Goal: Information Seeking & Learning: Learn about a topic

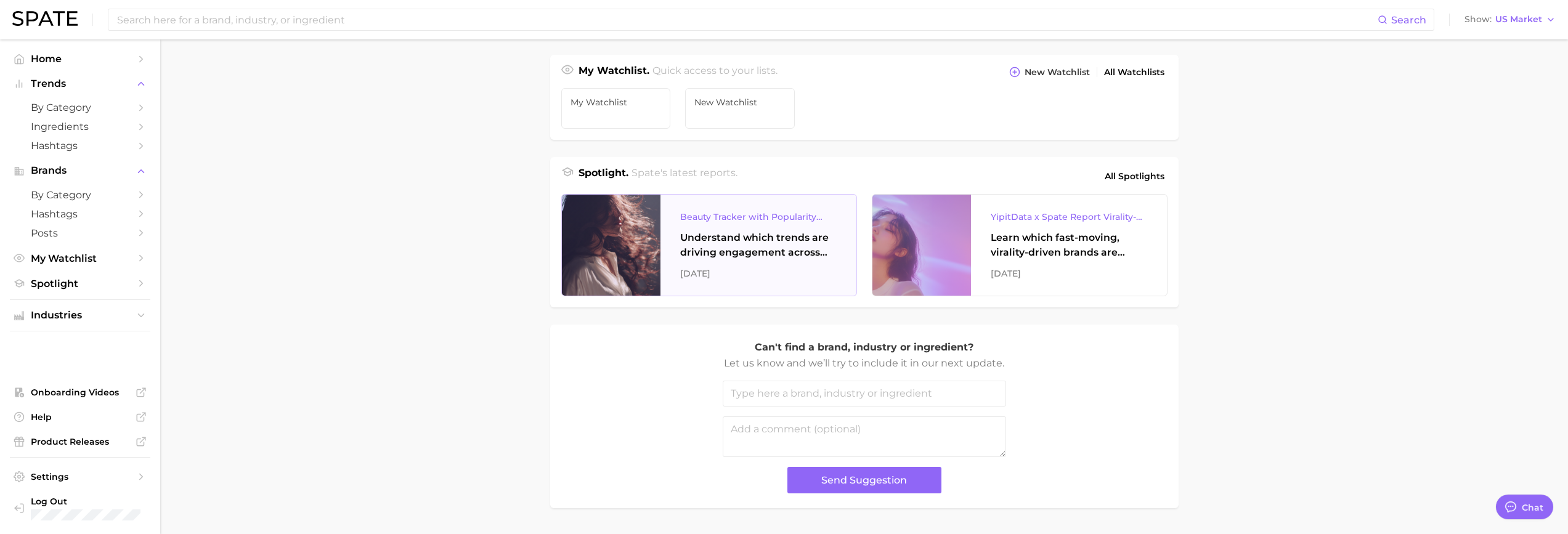
scroll to position [476, 0]
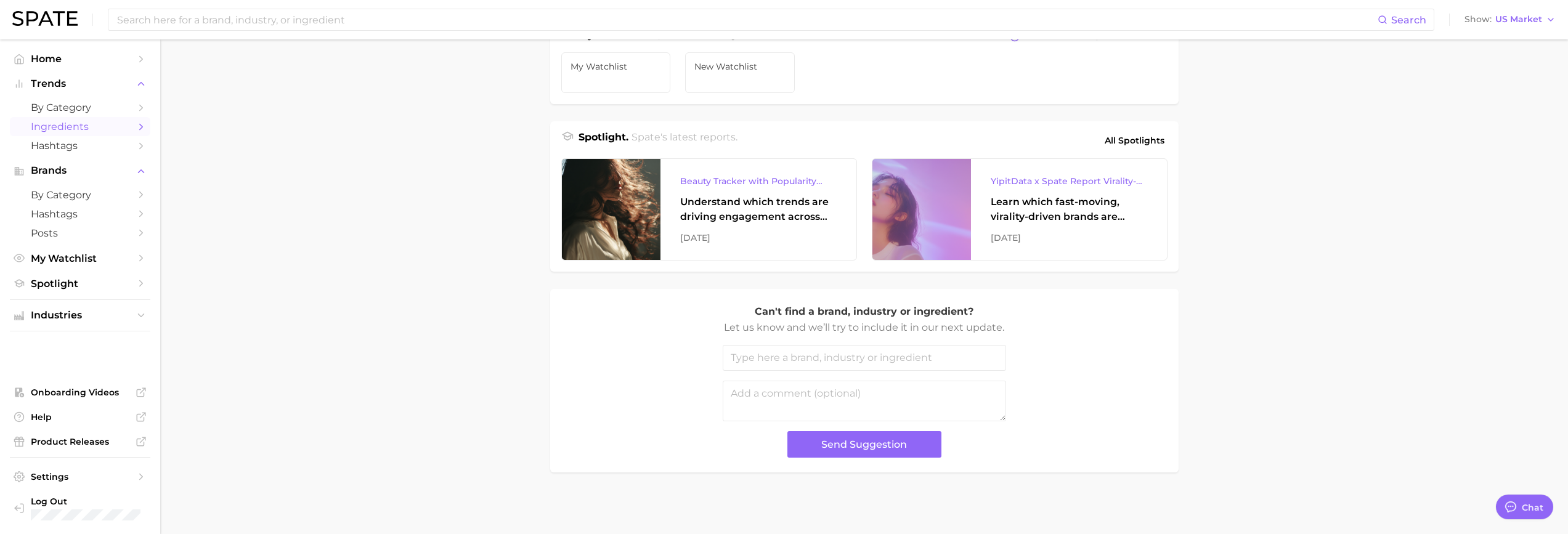
click at [104, 128] on span "Ingredients" at bounding box center [80, 127] width 99 height 12
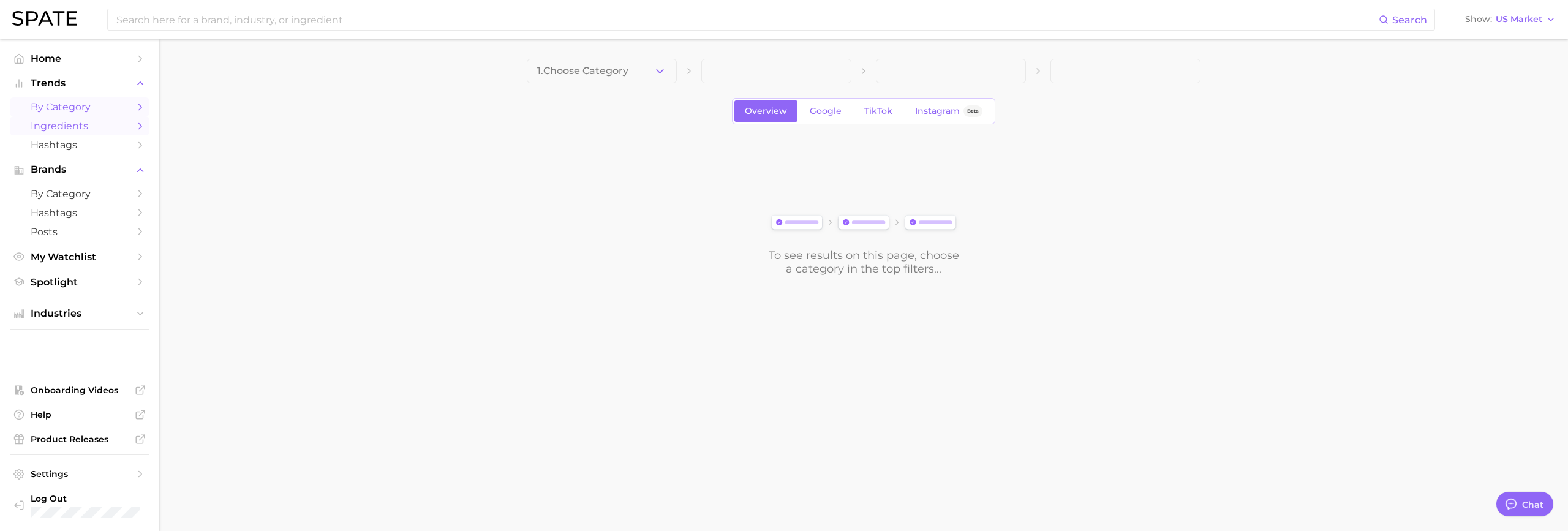
click at [115, 110] on span "by Category" at bounding box center [80, 107] width 98 height 12
click at [101, 308] on span "Industries" at bounding box center [80, 314] width 98 height 11
click at [91, 336] on span "beauty" at bounding box center [80, 337] width 98 height 12
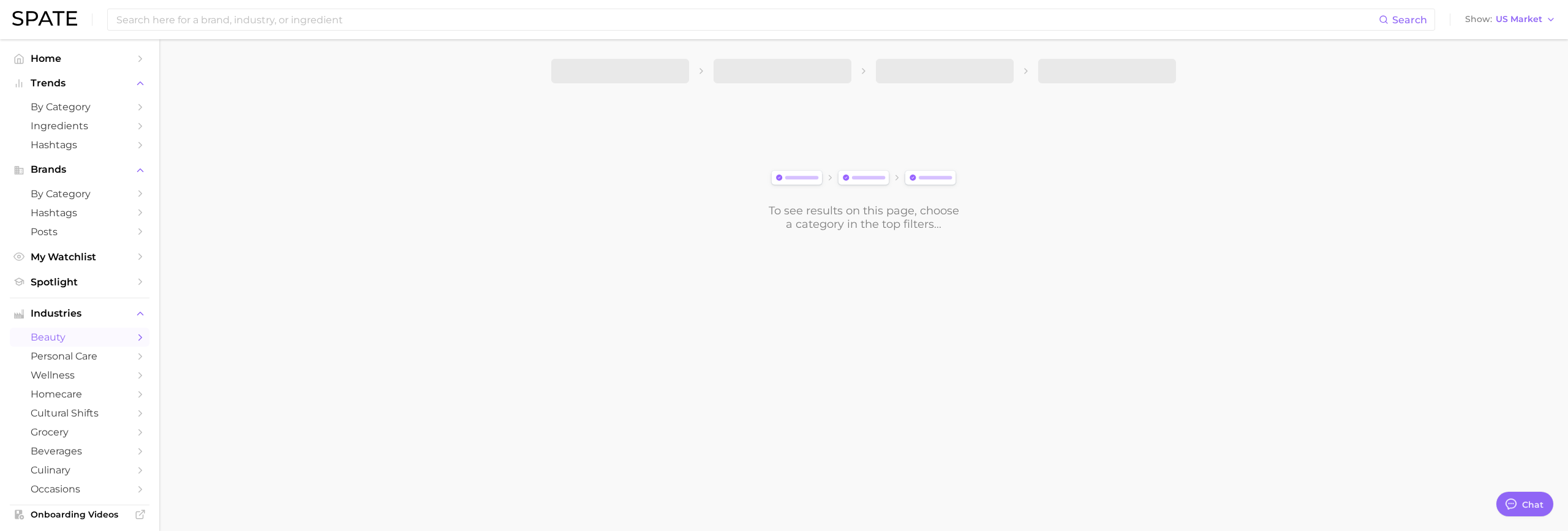
click at [658, 78] on span at bounding box center [620, 71] width 138 height 25
click at [50, 335] on span "beauty" at bounding box center [80, 337] width 98 height 12
click at [69, 360] on span "personal care" at bounding box center [80, 356] width 98 height 12
click at [77, 341] on span "beauty" at bounding box center [80, 337] width 98 height 12
click at [830, 71] on span at bounding box center [782, 71] width 138 height 25
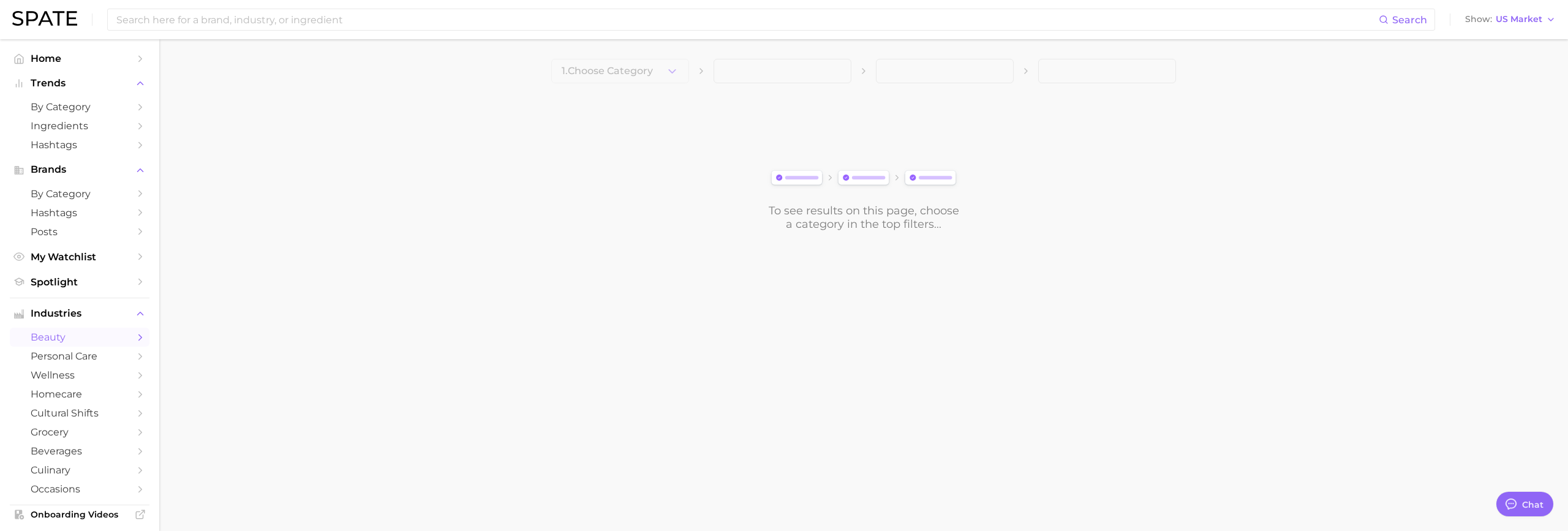
click at [927, 67] on span at bounding box center [944, 71] width 138 height 25
click at [1079, 75] on span at bounding box center [1107, 71] width 138 height 25
click at [653, 77] on button "1. Choose Category" at bounding box center [620, 71] width 138 height 25
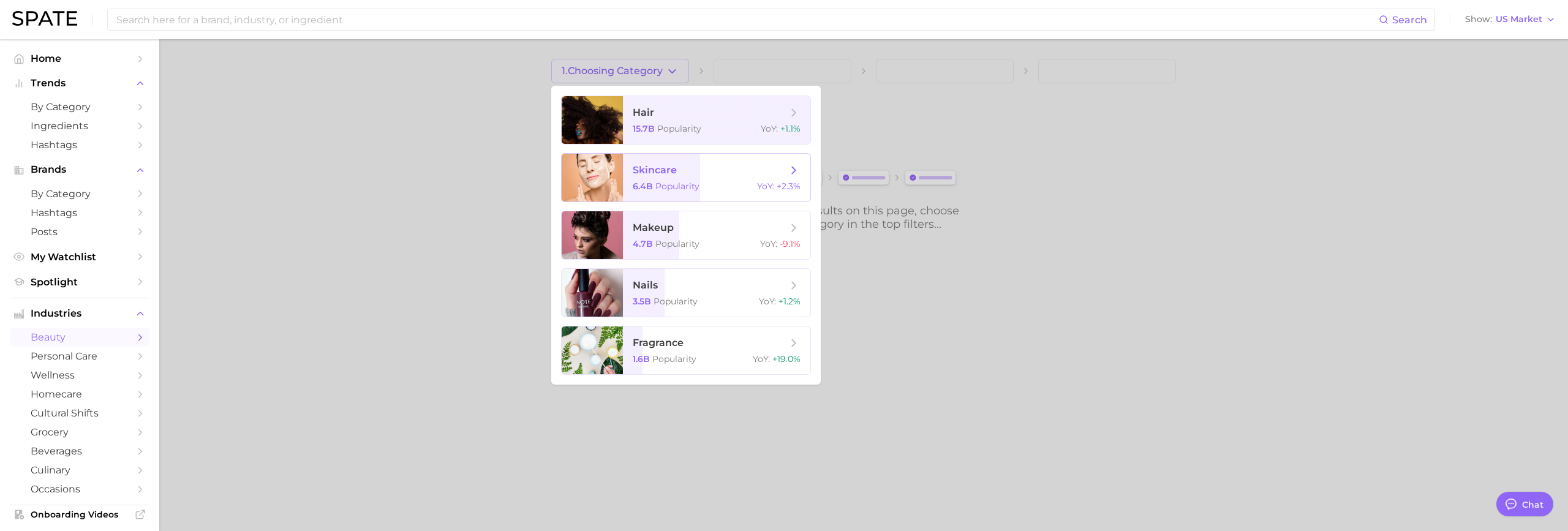
click at [690, 177] on span "skincare 6.4b Popularity YoY : +2.3%" at bounding box center [716, 178] width 187 height 48
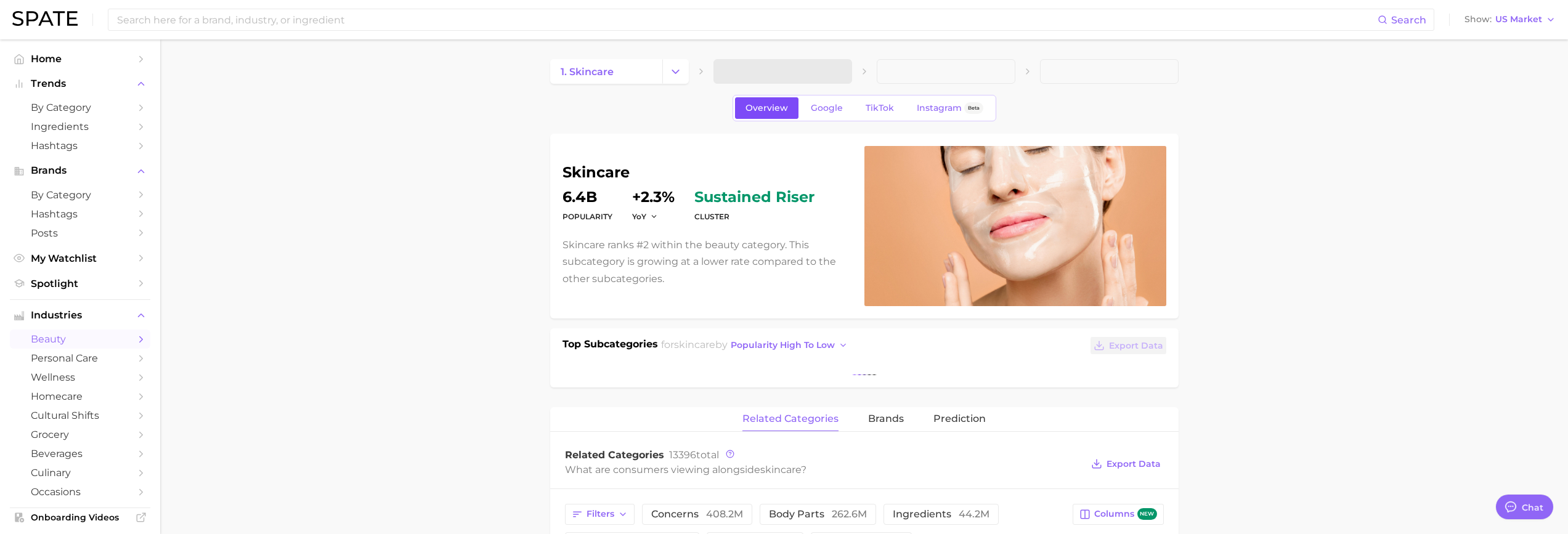
type textarea "x"
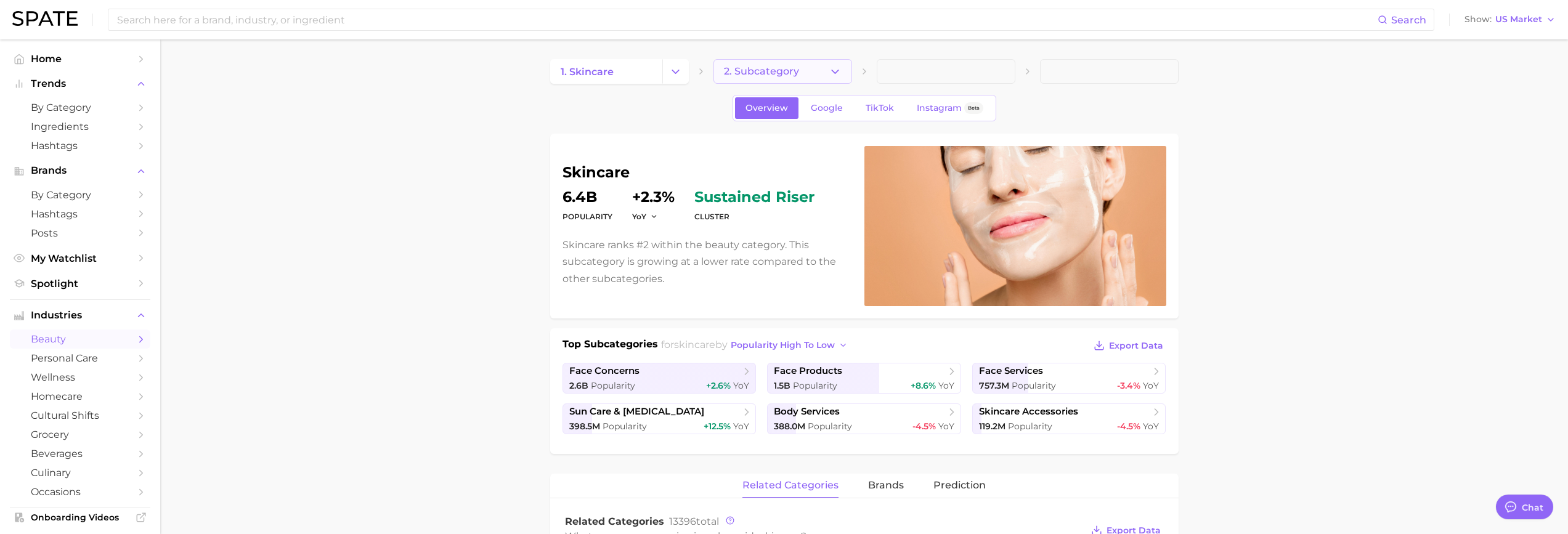
click at [807, 74] on button "2. Subcategory" at bounding box center [783, 72] width 139 height 25
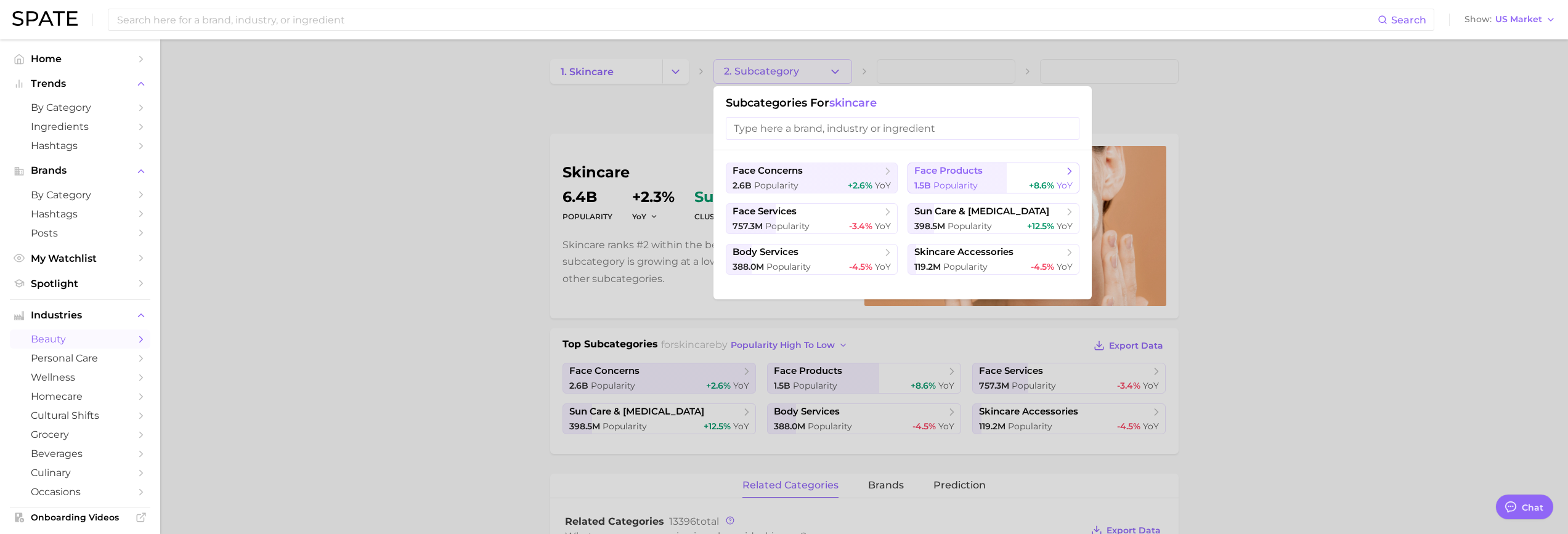
click at [928, 186] on span "1.5b" at bounding box center [922, 185] width 17 height 11
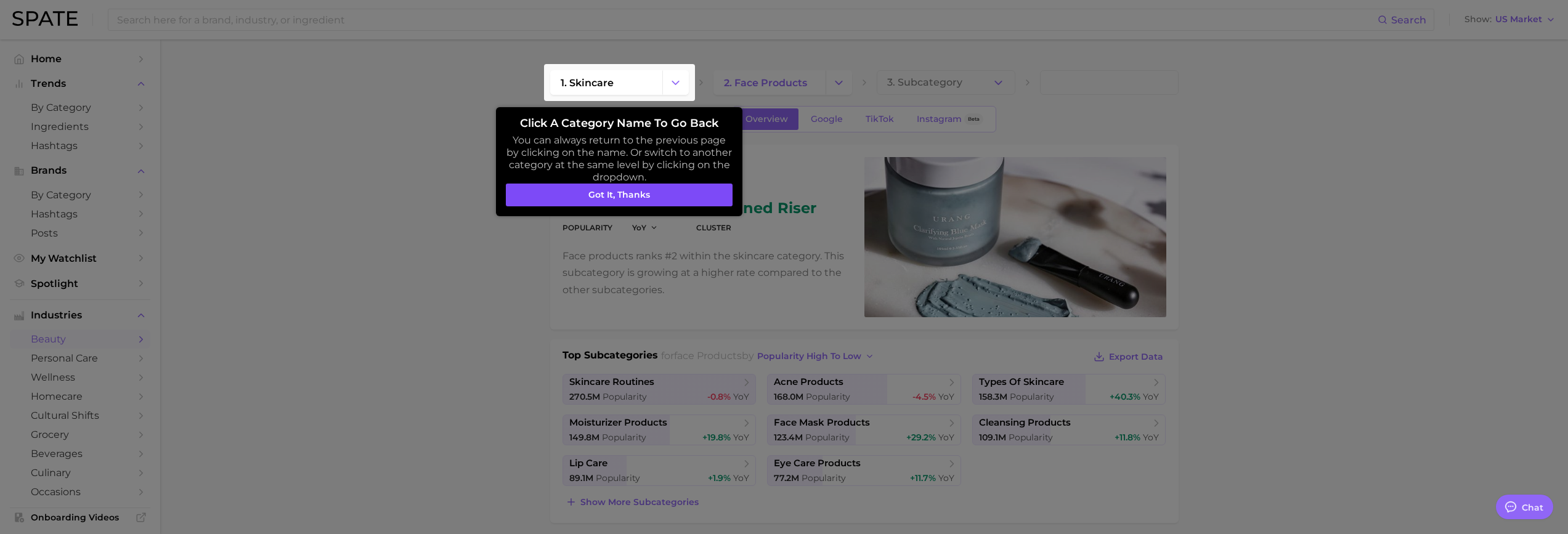
click at [719, 195] on button "Got it, thanks" at bounding box center [619, 195] width 227 height 23
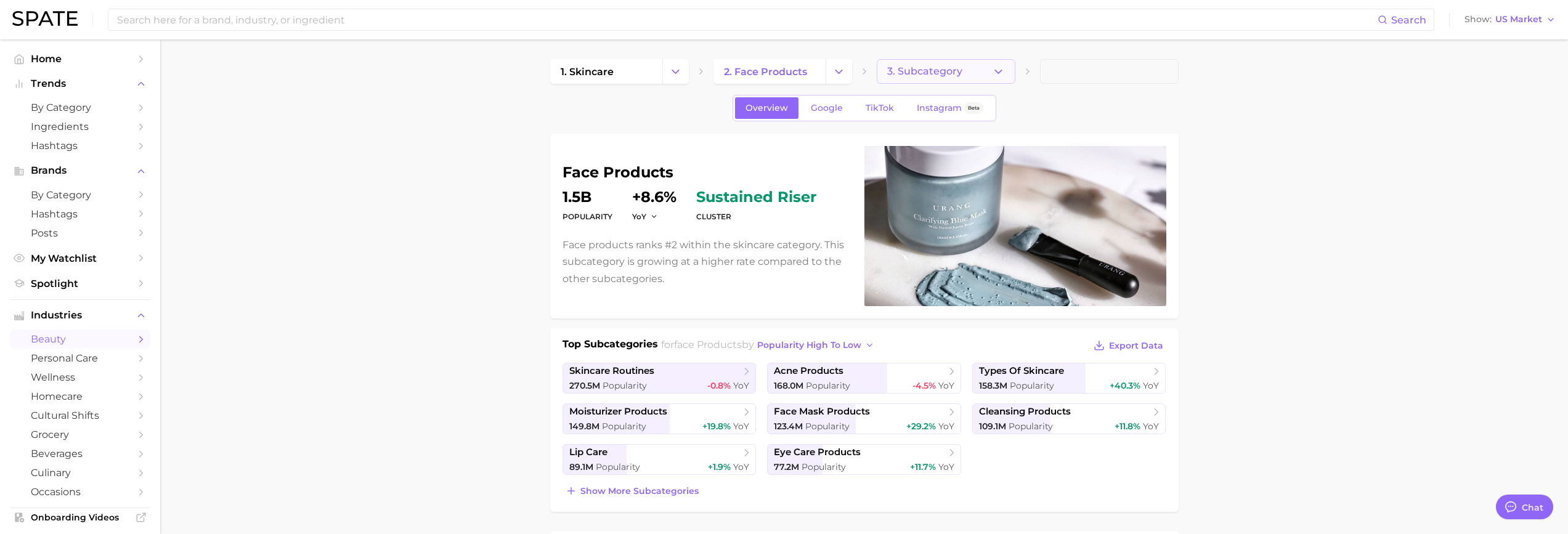
click at [973, 76] on button "3. Subcategory" at bounding box center [946, 72] width 139 height 25
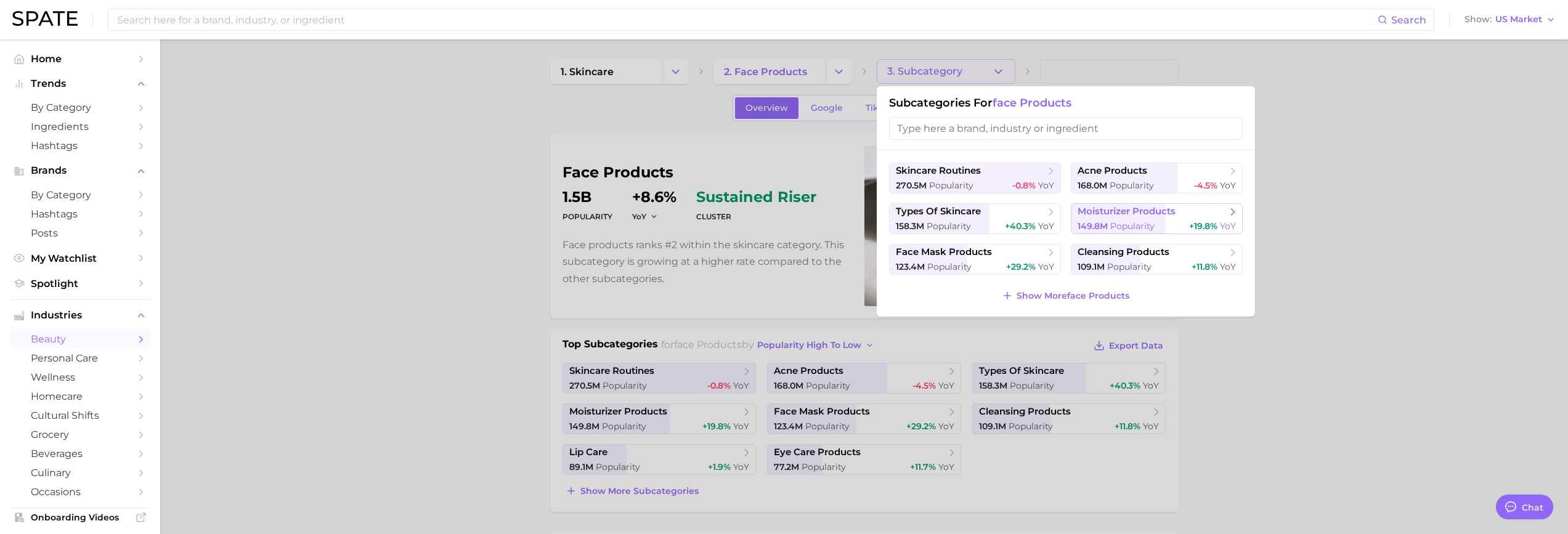
click at [1104, 210] on span "moisturizer products" at bounding box center [1127, 211] width 98 height 12
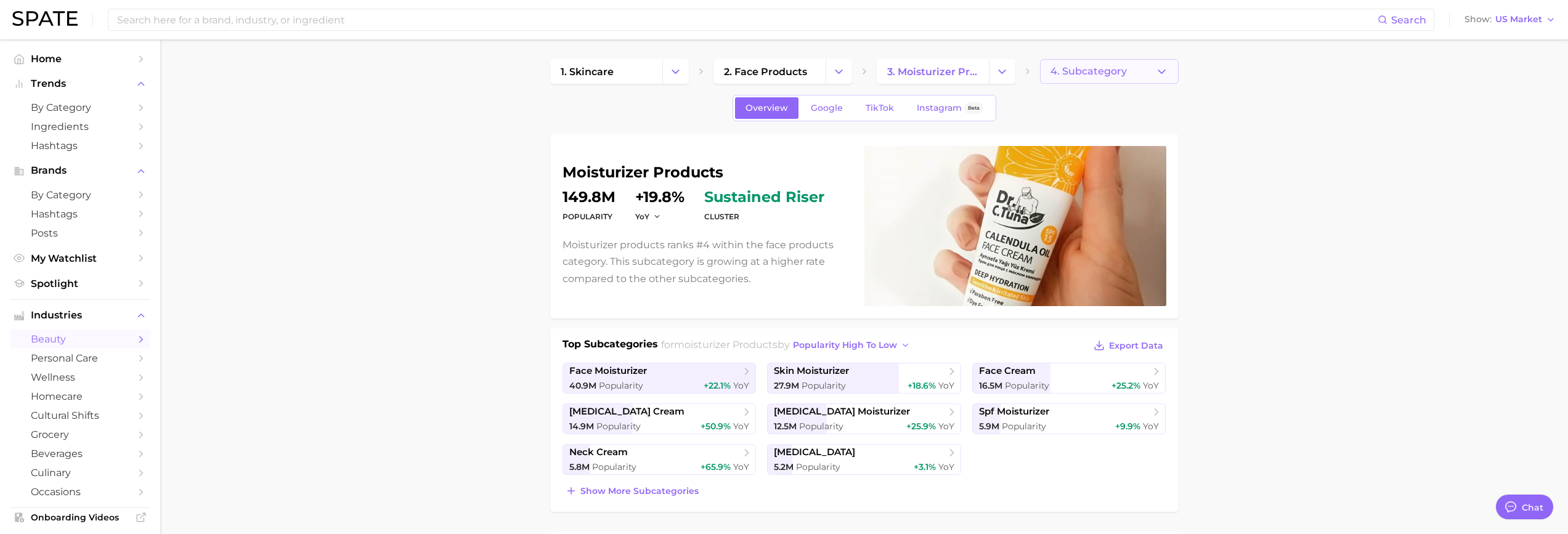
click at [1123, 67] on span "4. Subcategory" at bounding box center [1089, 72] width 77 height 11
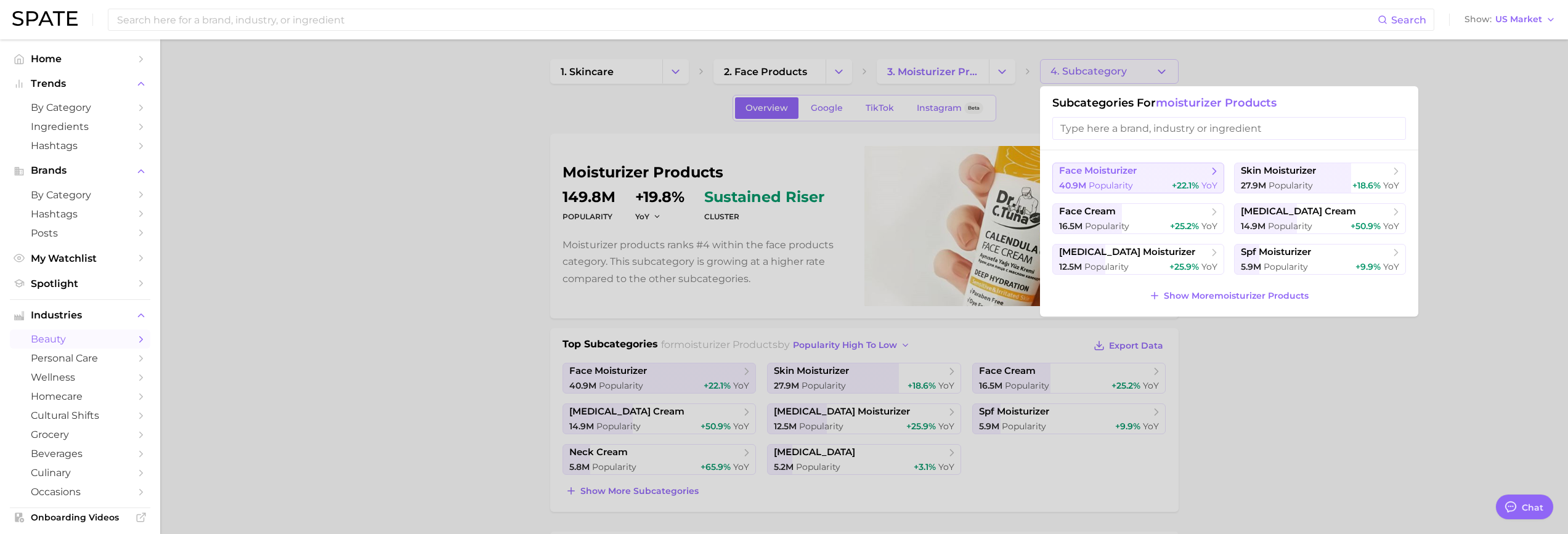
click at [1128, 180] on span "Popularity" at bounding box center [1111, 185] width 44 height 11
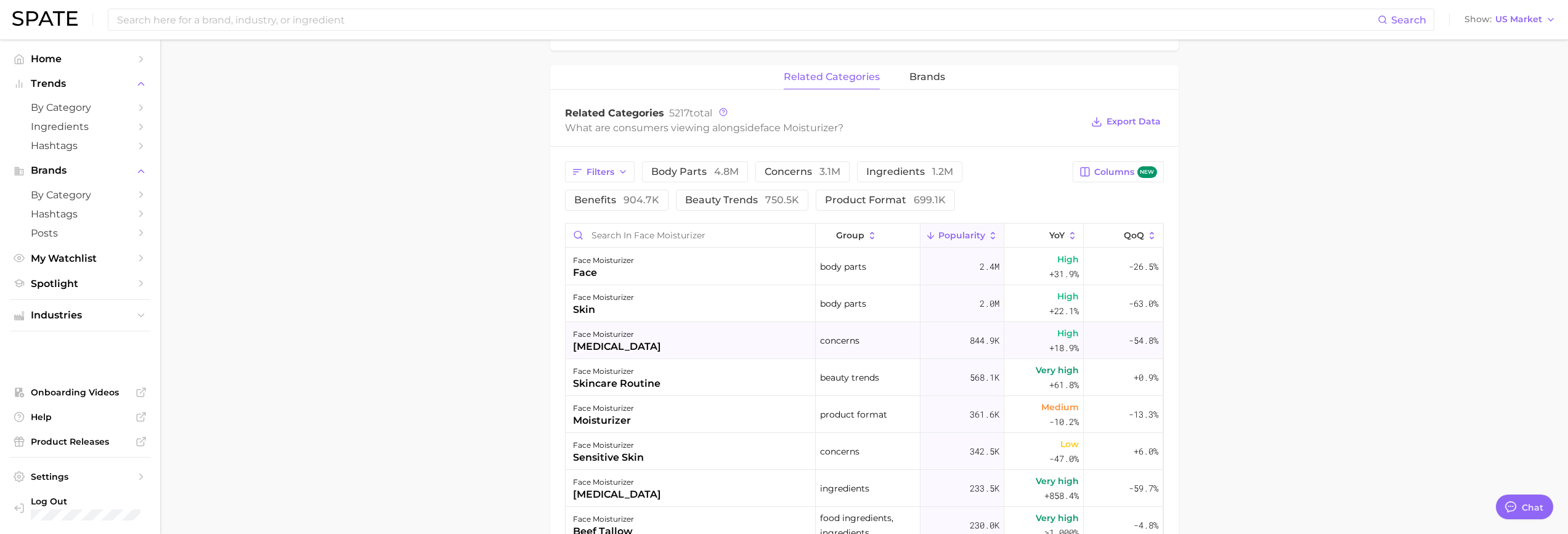
scroll to position [554, 0]
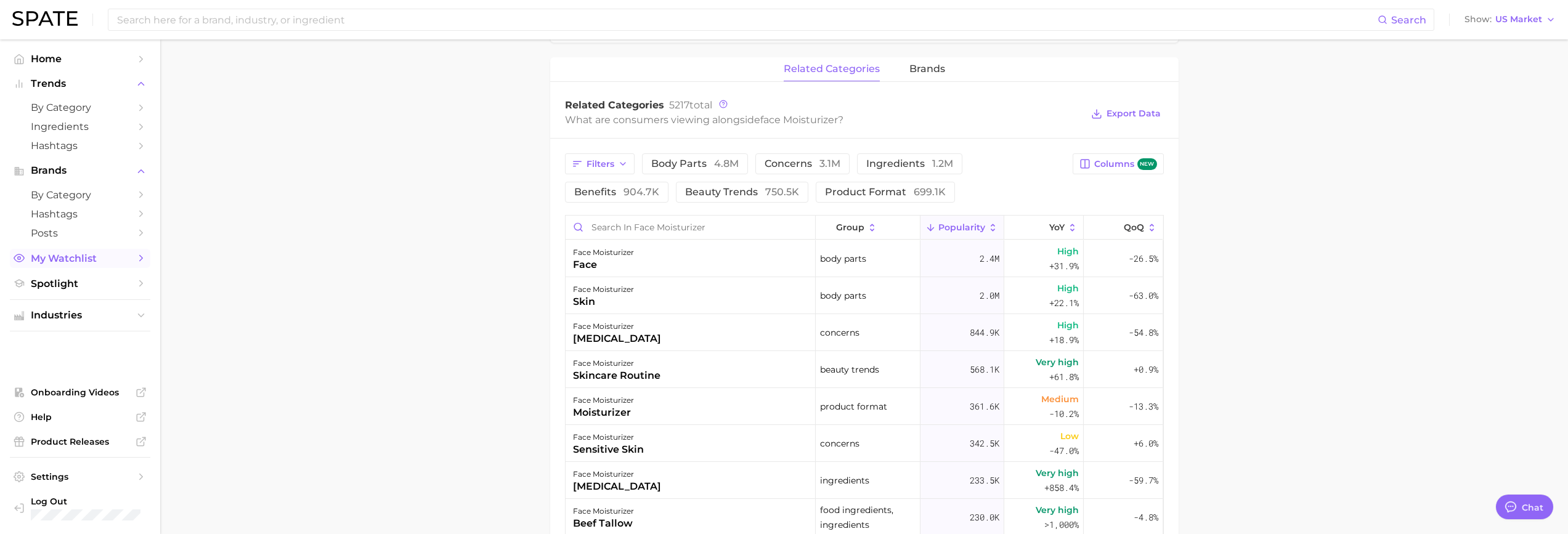
click at [106, 252] on span "My Watchlist" at bounding box center [80, 258] width 99 height 12
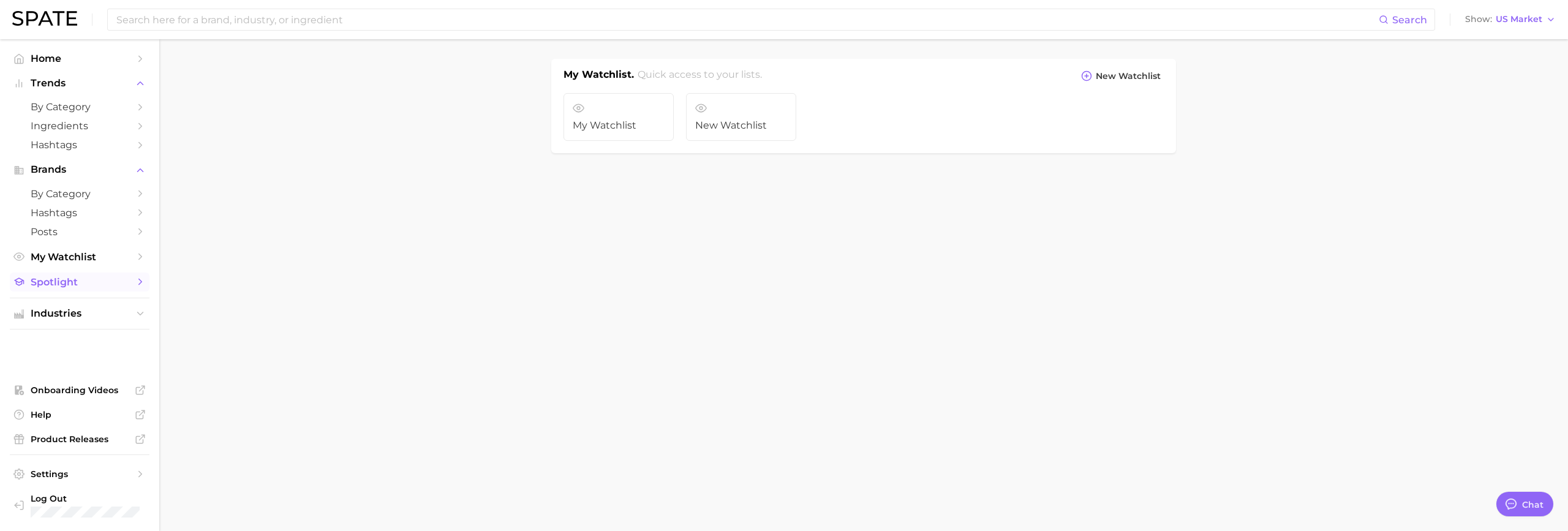
click at [110, 280] on span "Spotlight" at bounding box center [80, 282] width 98 height 12
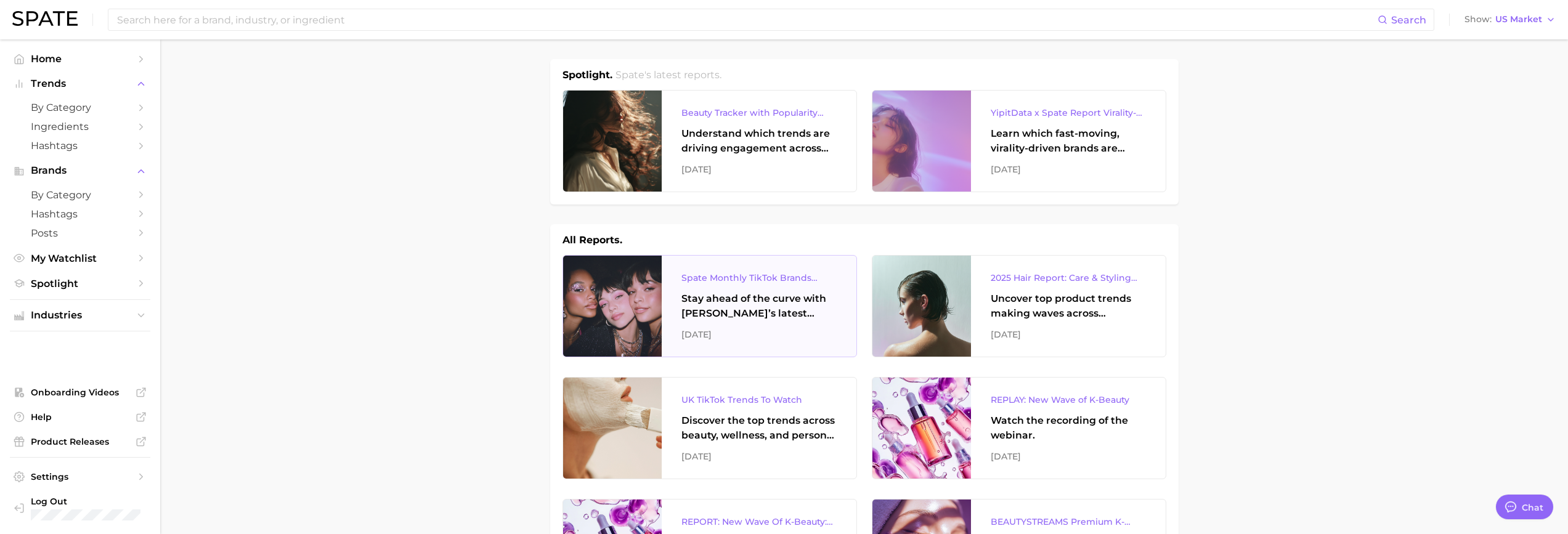
click at [638, 309] on div at bounding box center [612, 306] width 99 height 101
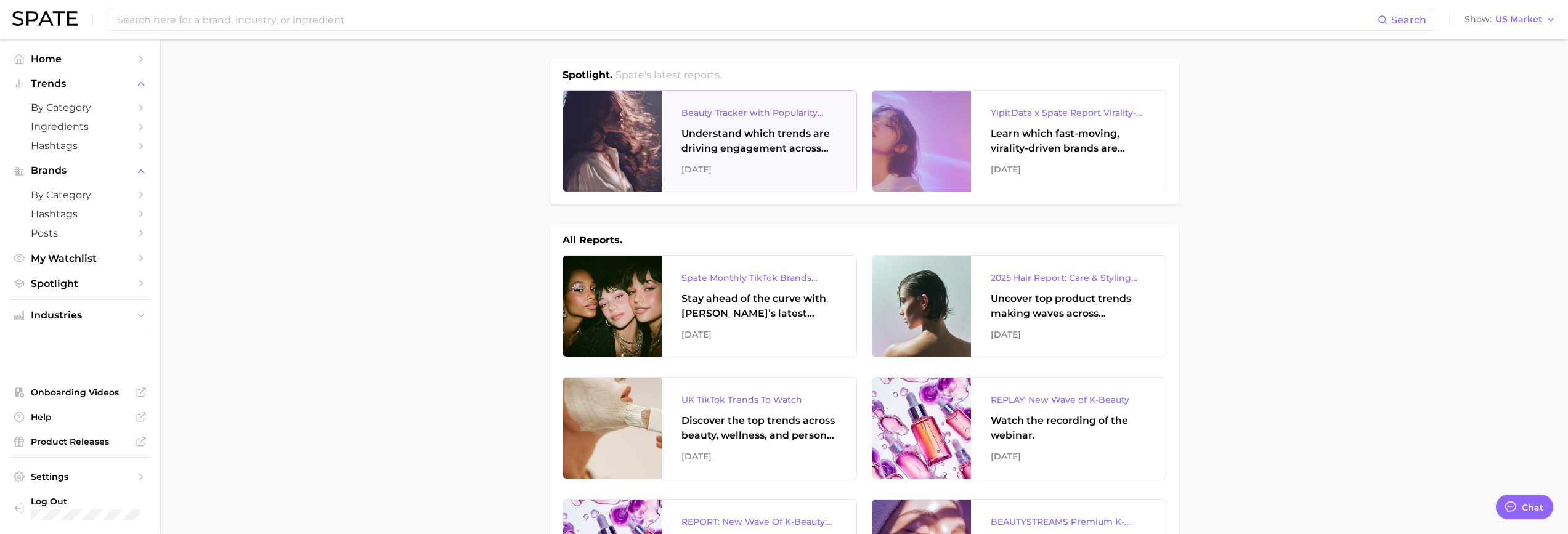
click at [662, 157] on div "Beauty Tracker with Popularity Index Understand which trends are driving engage…" at bounding box center [759, 141] width 194 height 101
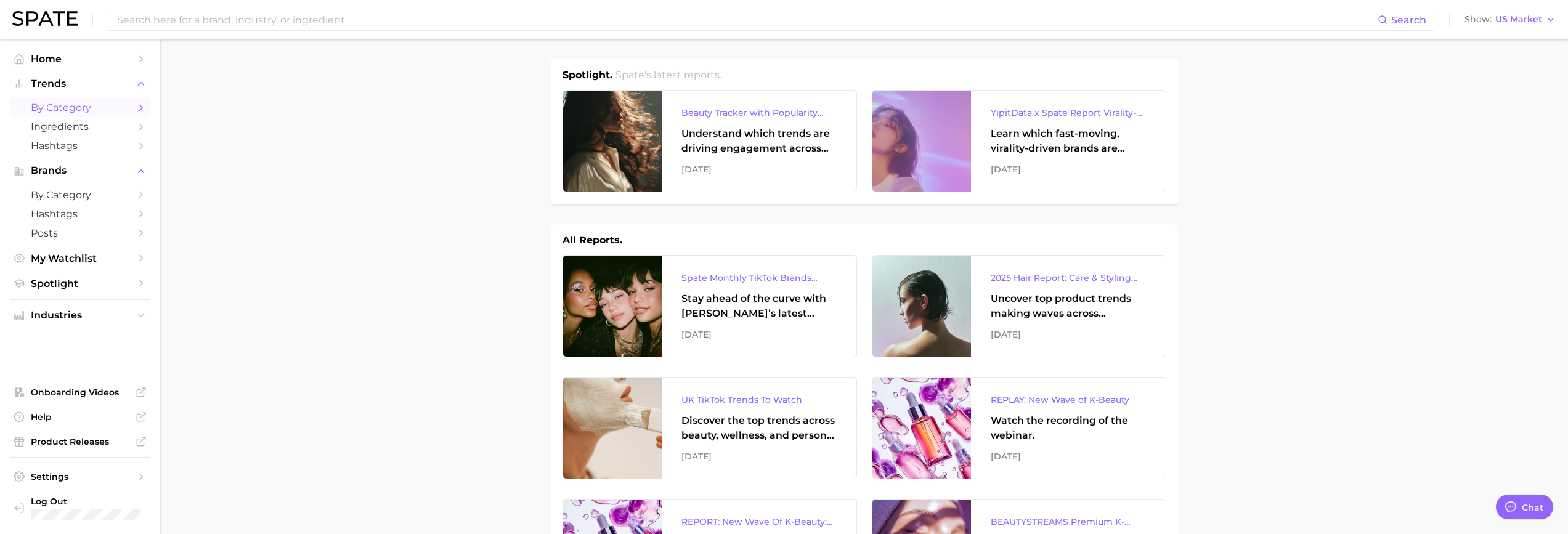
click at [52, 101] on link "by Category" at bounding box center [80, 107] width 141 height 19
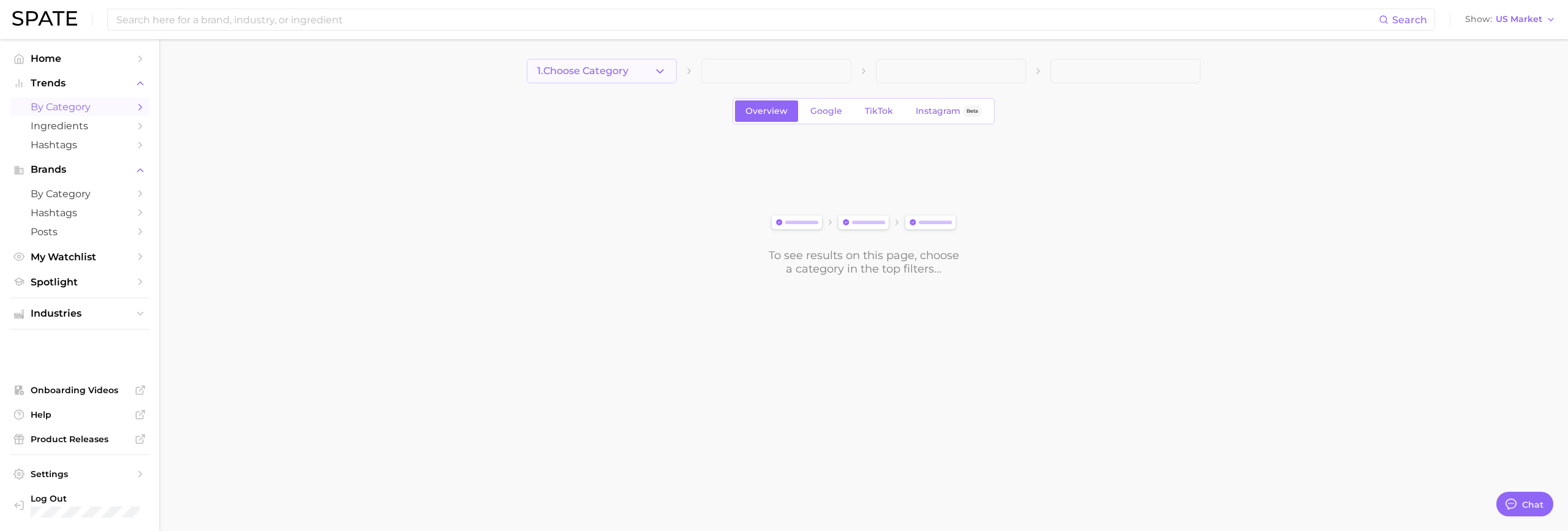
click at [654, 70] on icon "button" at bounding box center [660, 71] width 13 height 13
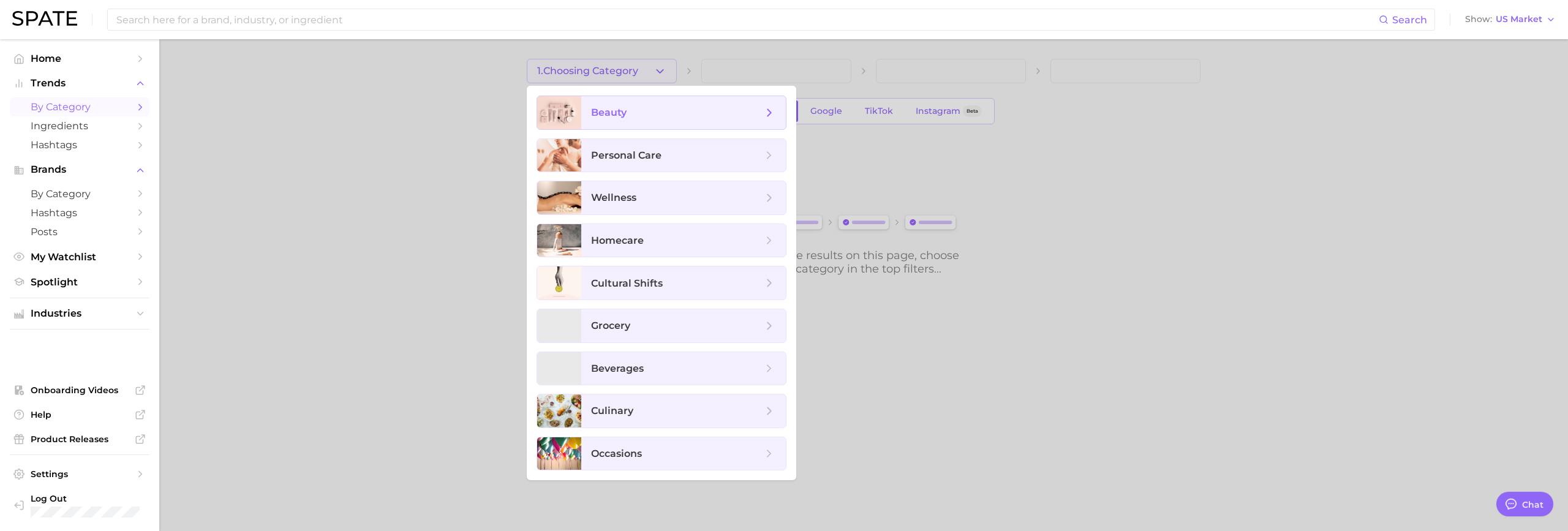
click at [663, 112] on span "beauty" at bounding box center [676, 113] width 171 height 14
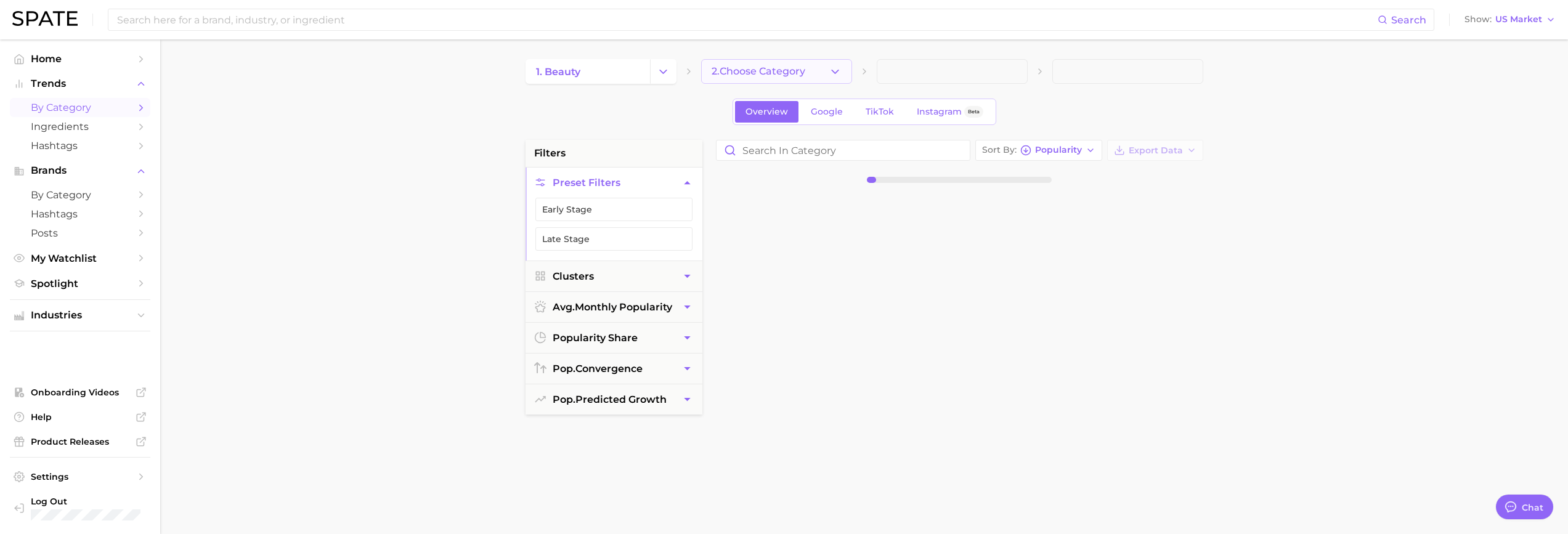
click at [755, 72] on span "2. Choose Category" at bounding box center [759, 72] width 94 height 11
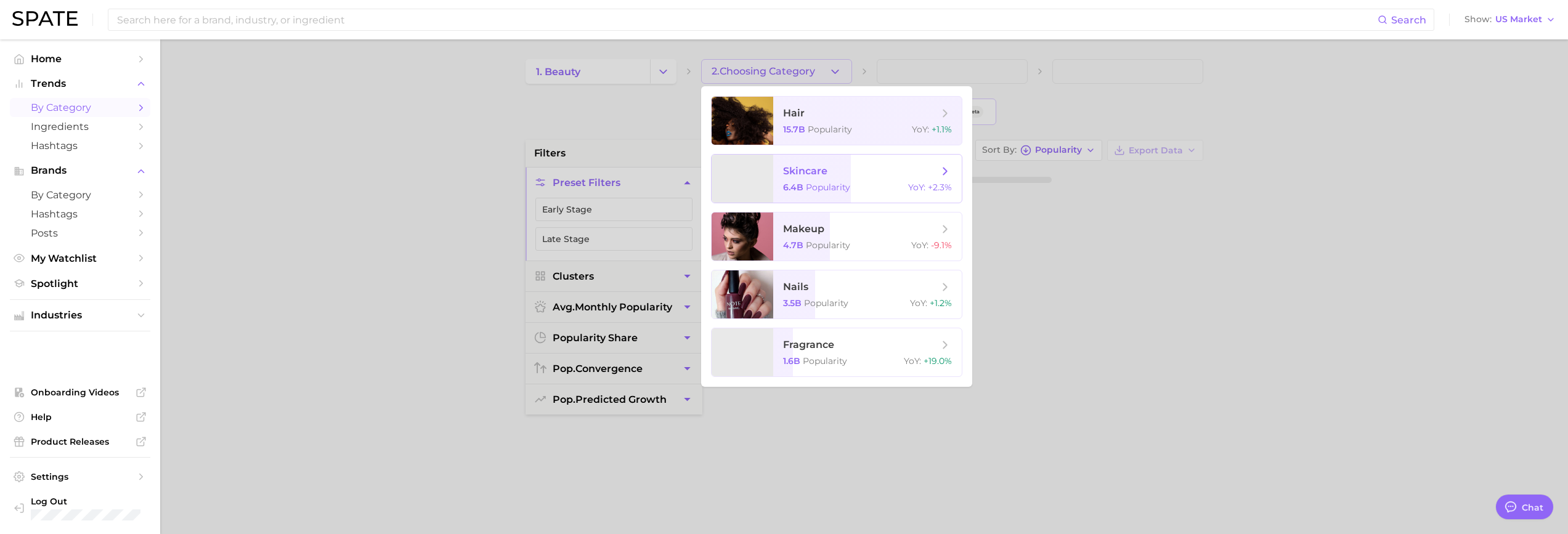
click at [812, 178] on span "skincare 6.4b Popularity YoY : +2.3%" at bounding box center [867, 179] width 188 height 48
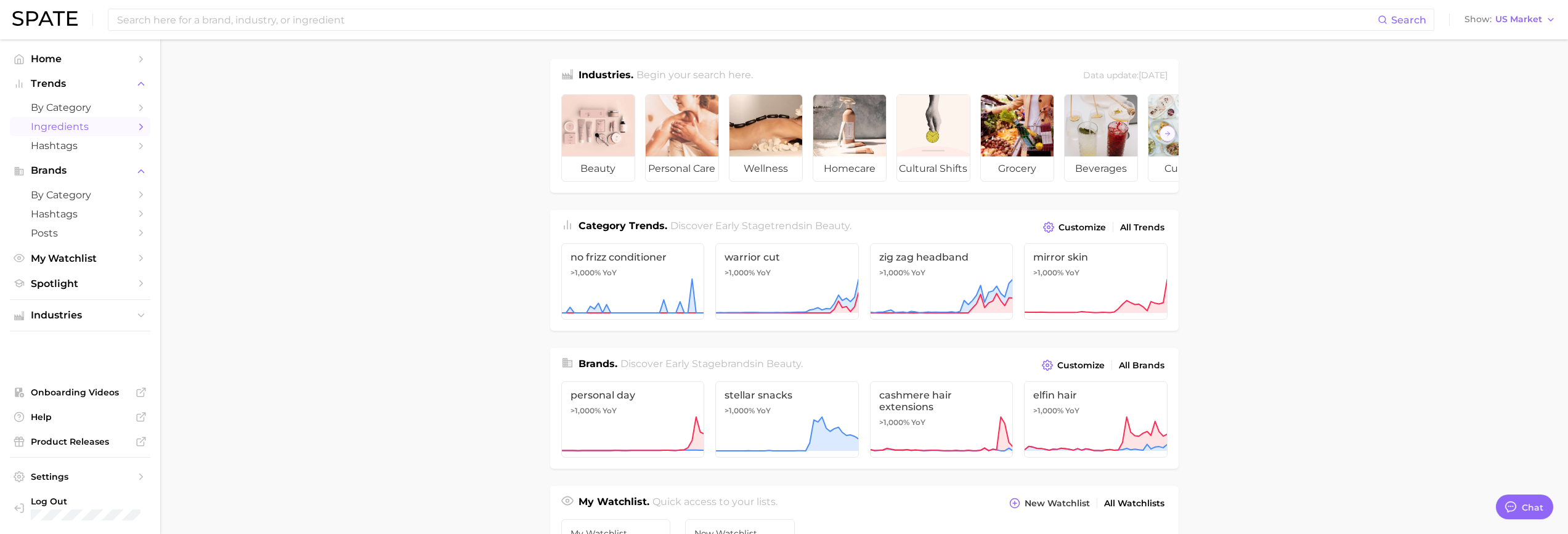
click at [140, 127] on icon "Sidebar" at bounding box center [141, 127] width 11 height 11
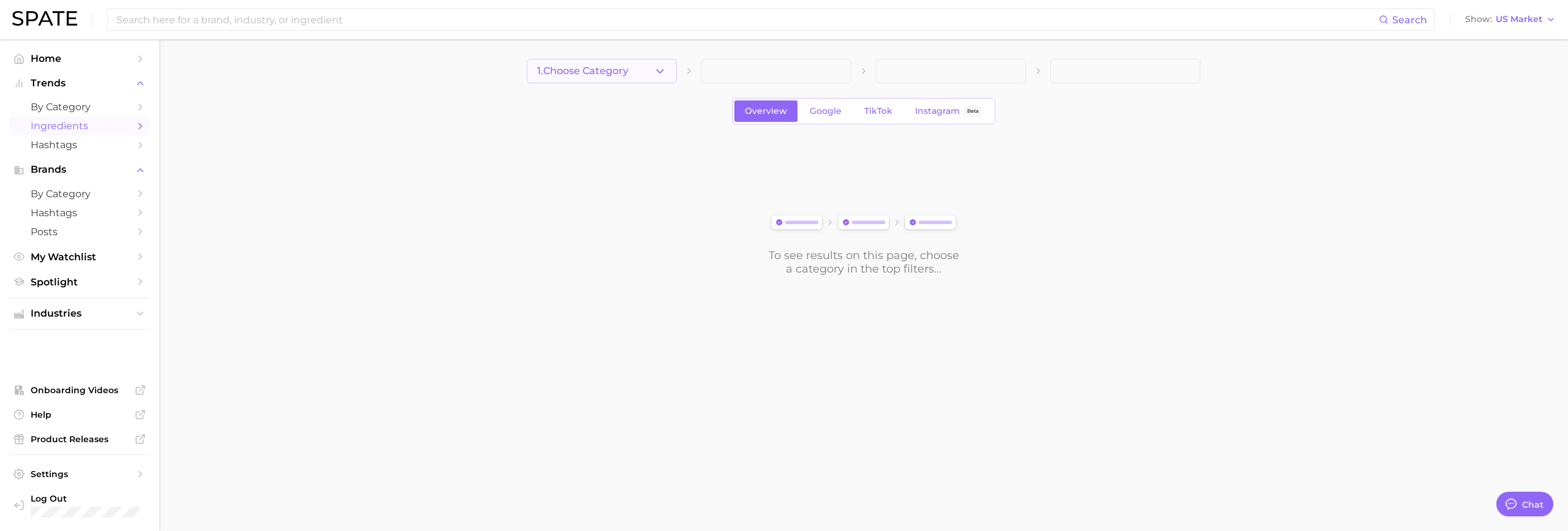
click at [640, 72] on button "1. Choose Category" at bounding box center [601, 71] width 150 height 25
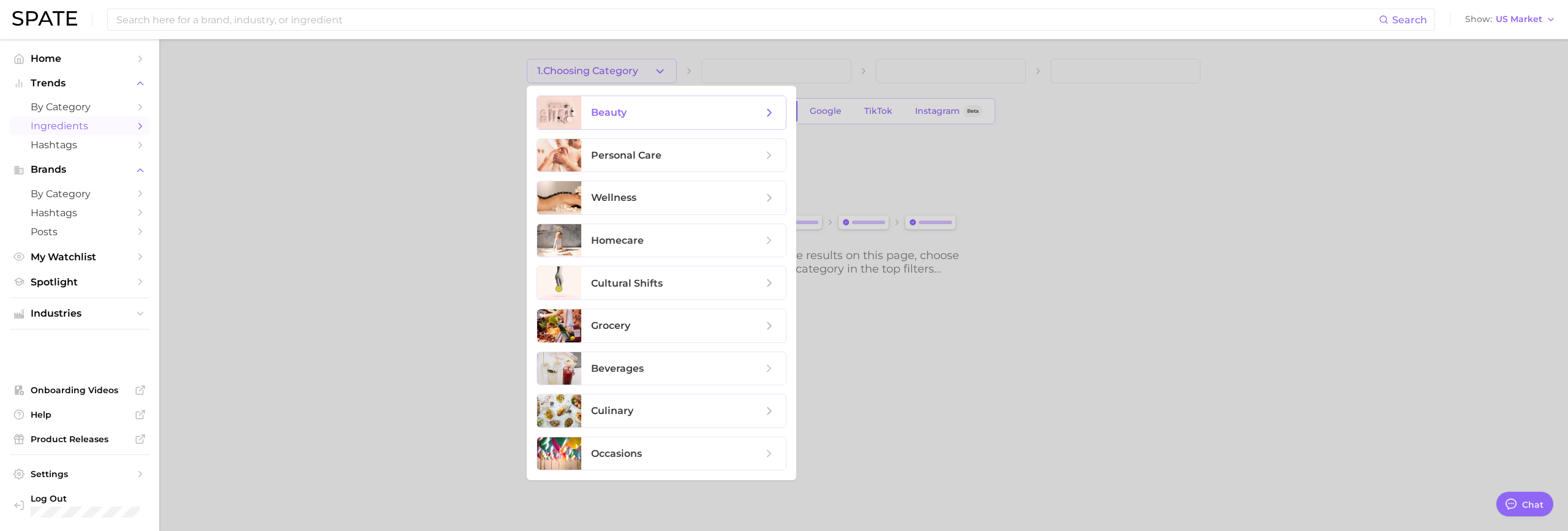
click at [674, 111] on span "beauty" at bounding box center [676, 113] width 171 height 14
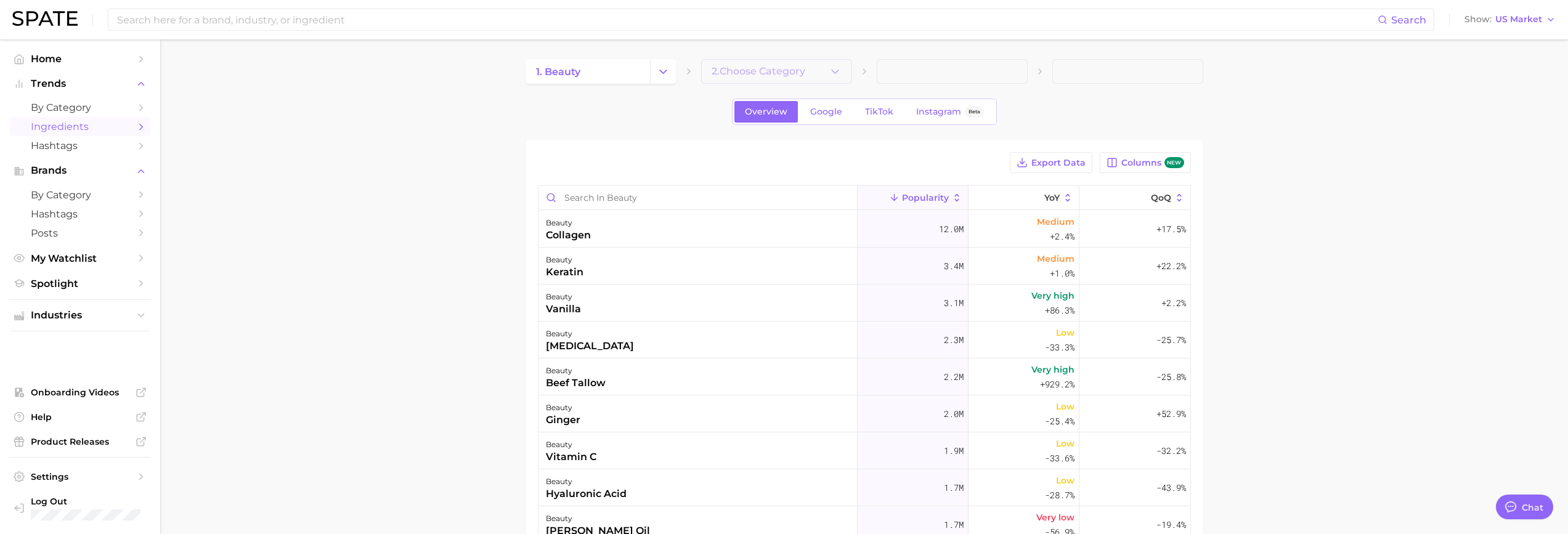
type textarea "x"
click at [828, 75] on icon "button" at bounding box center [835, 72] width 13 height 13
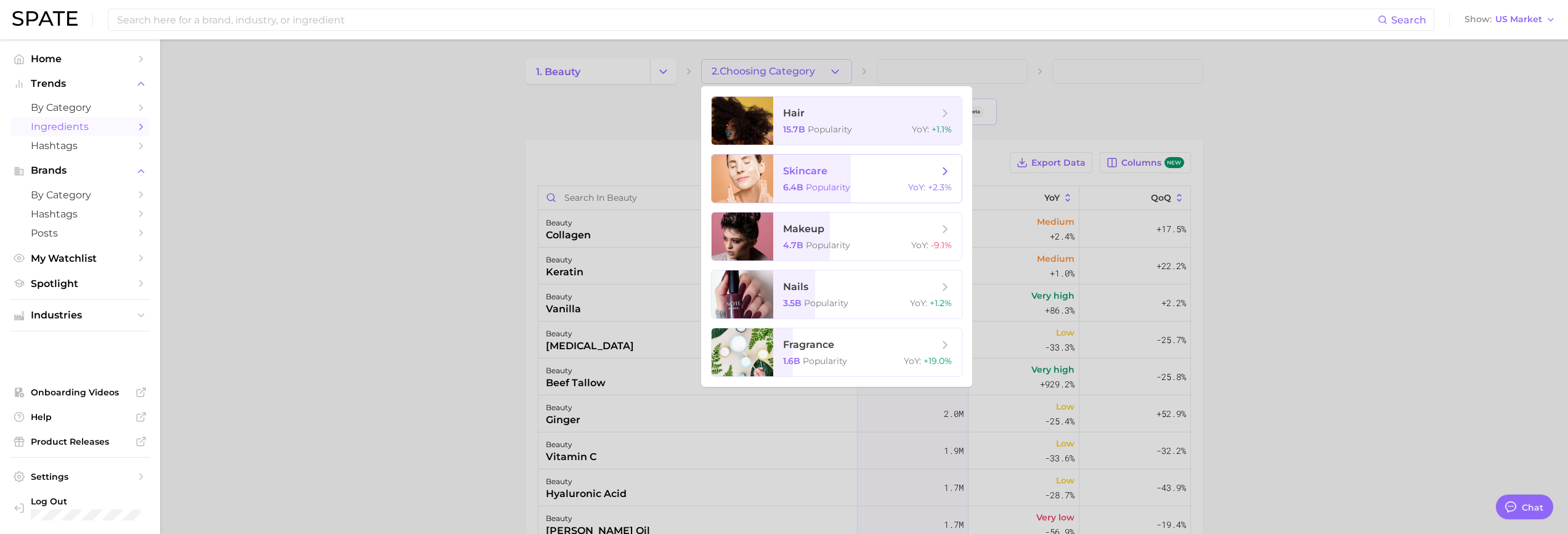
click at [820, 183] on span "Popularity" at bounding box center [828, 187] width 44 height 11
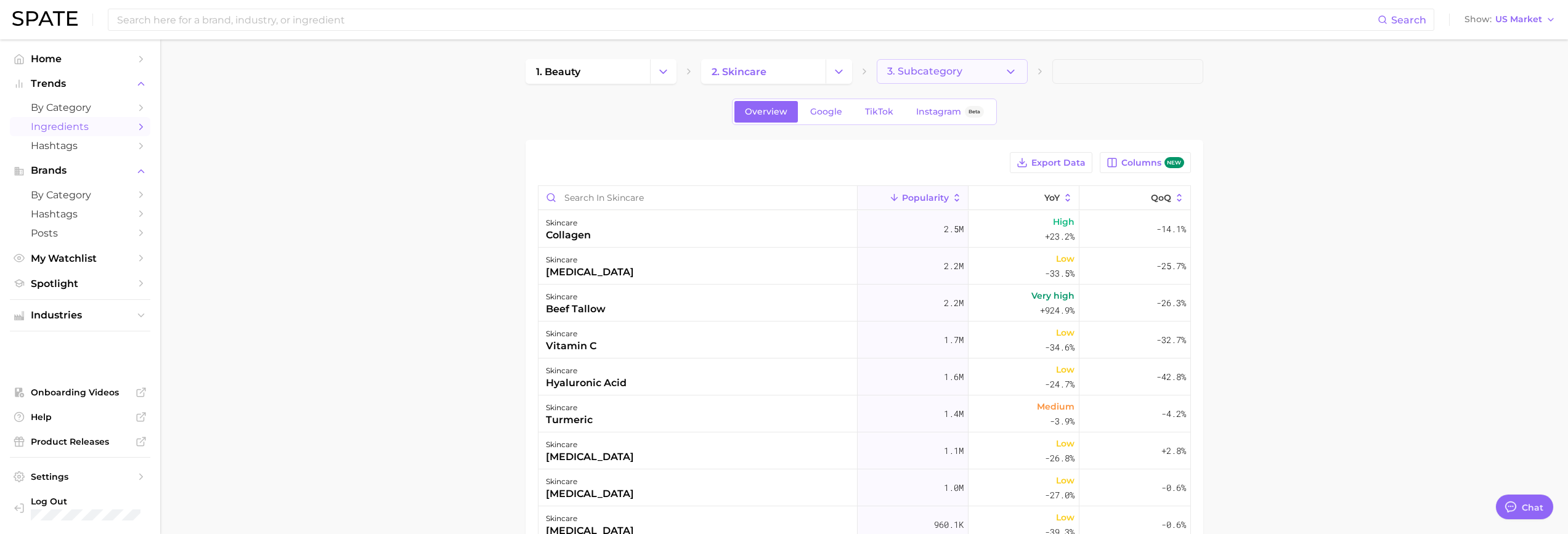
click at [961, 75] on span "3. Subcategory" at bounding box center [925, 72] width 75 height 11
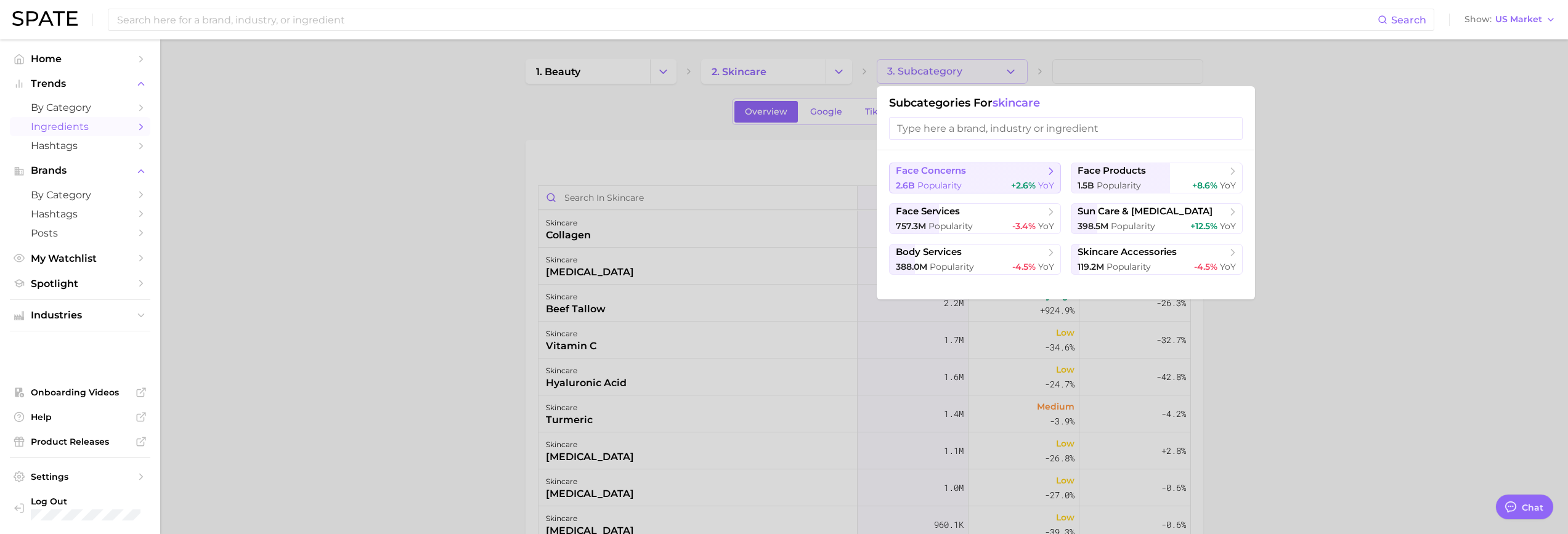
click at [973, 171] on span "face concerns" at bounding box center [970, 171] width 150 height 12
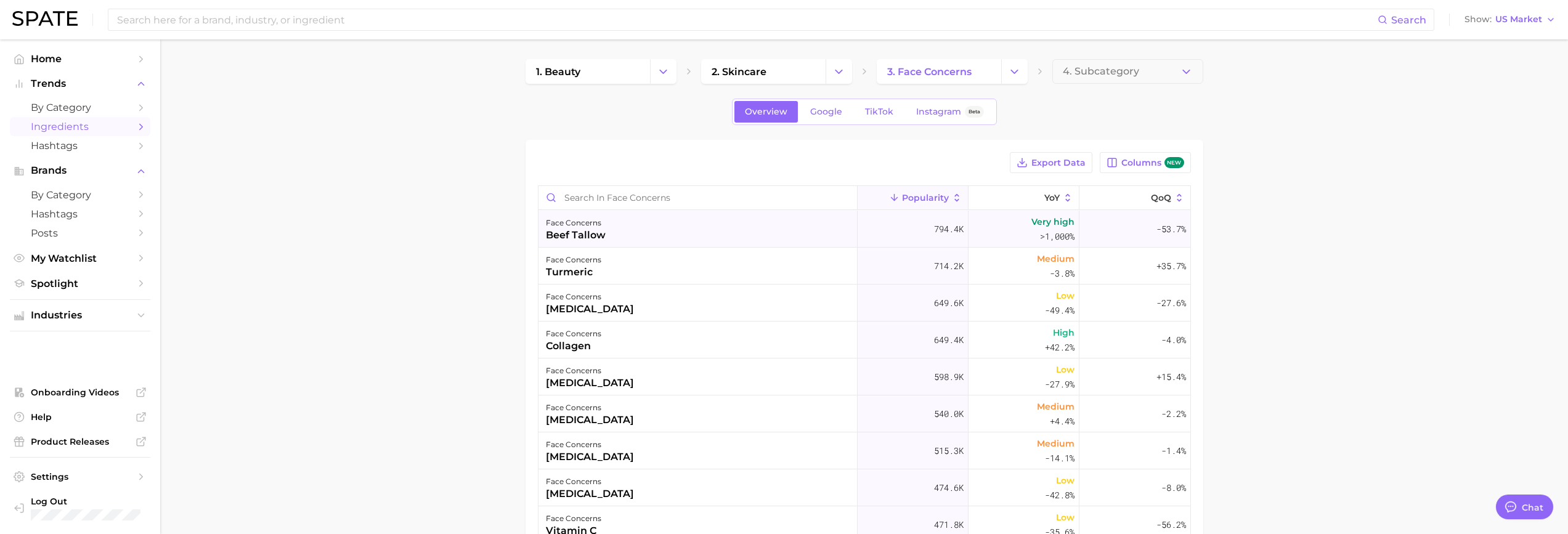
click at [646, 225] on div "face concerns beef tallow" at bounding box center [698, 229] width 319 height 37
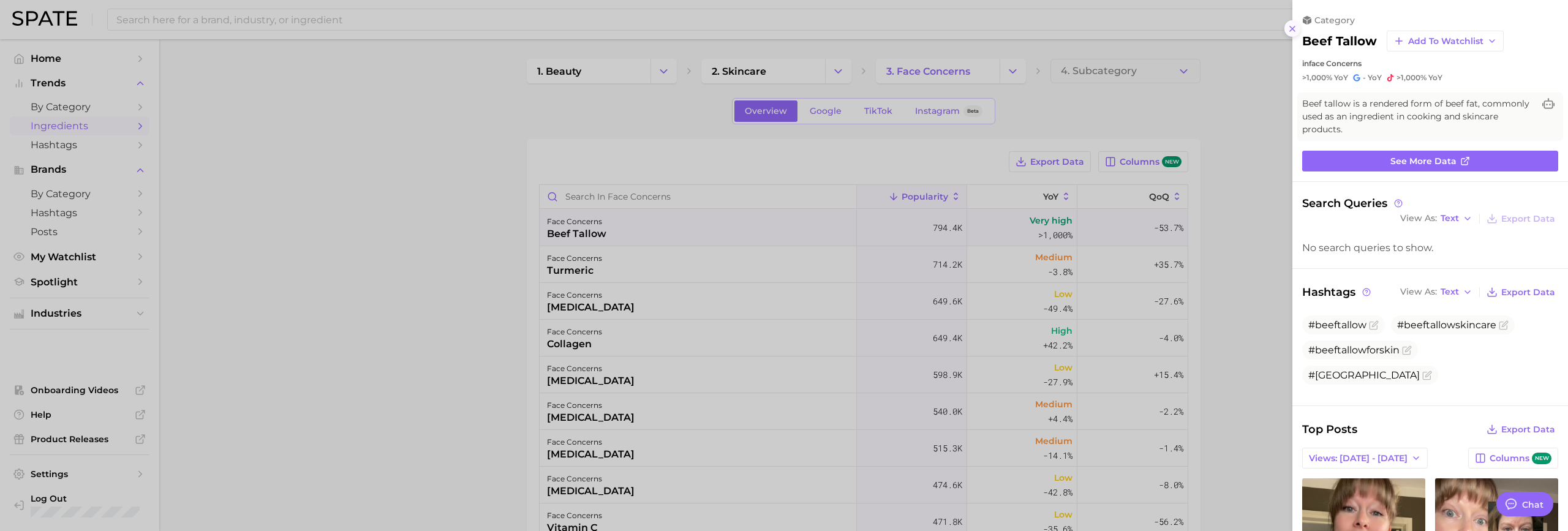
click at [1288, 28] on icon at bounding box center [1292, 29] width 10 height 10
